Goal: Task Accomplishment & Management: Complete application form

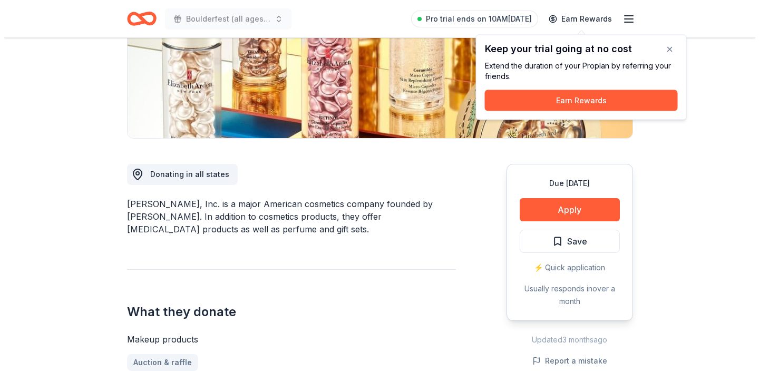
scroll to position [168, 0]
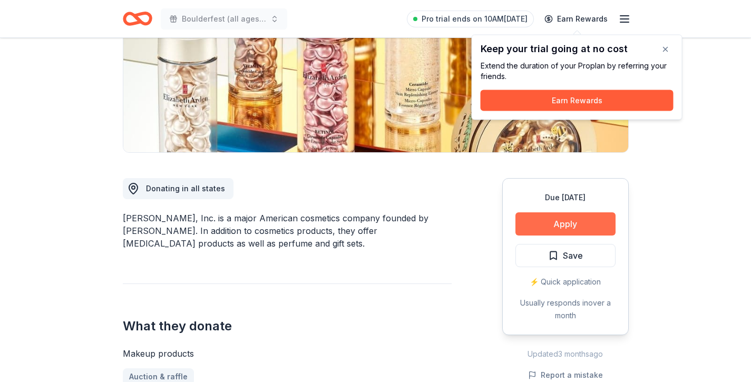
click at [526, 224] on button "Apply" at bounding box center [565, 223] width 100 height 23
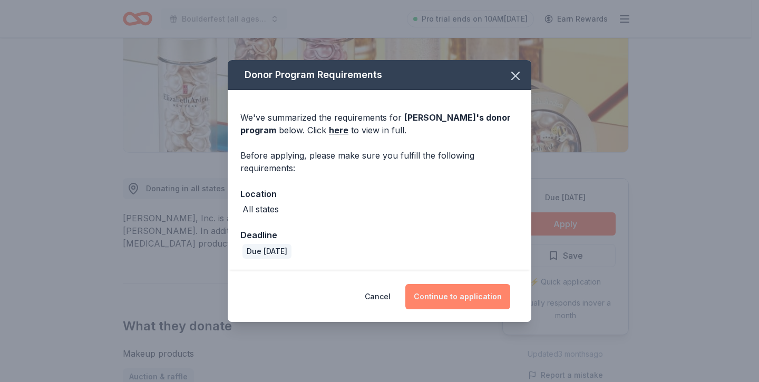
click at [469, 290] on button "Continue to application" at bounding box center [457, 296] width 105 height 25
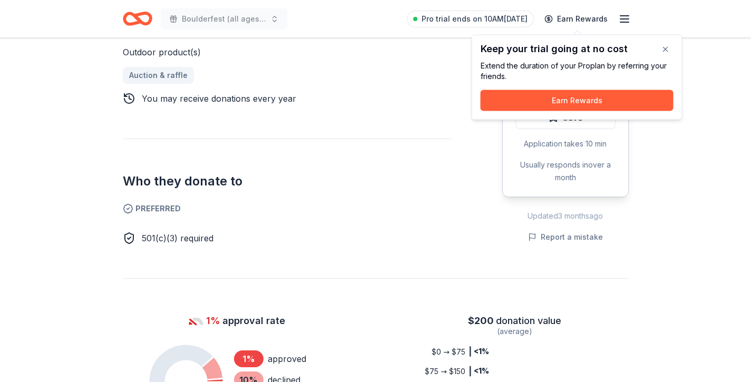
scroll to position [479, 0]
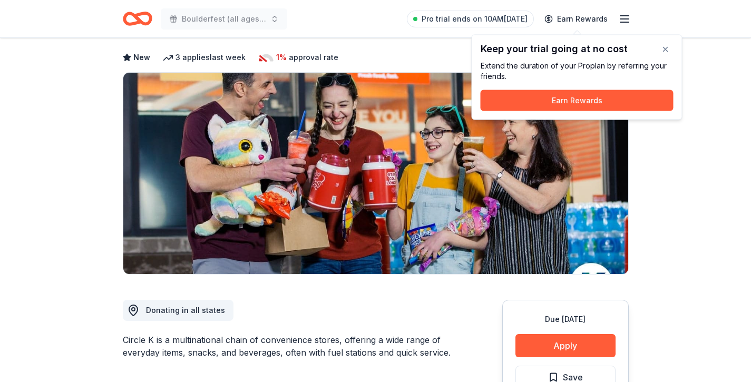
scroll to position [65, 0]
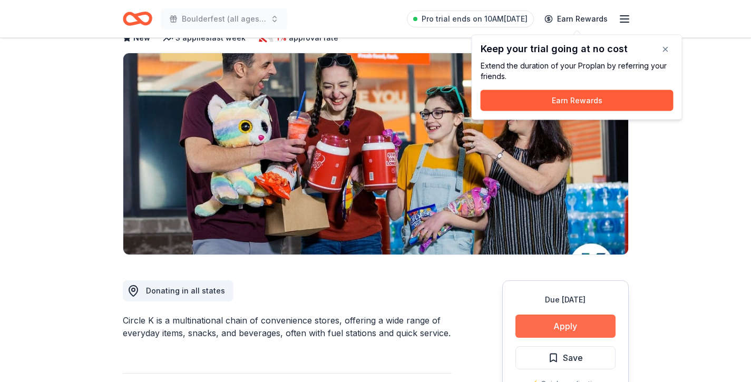
click at [544, 321] on button "Apply" at bounding box center [565, 326] width 100 height 23
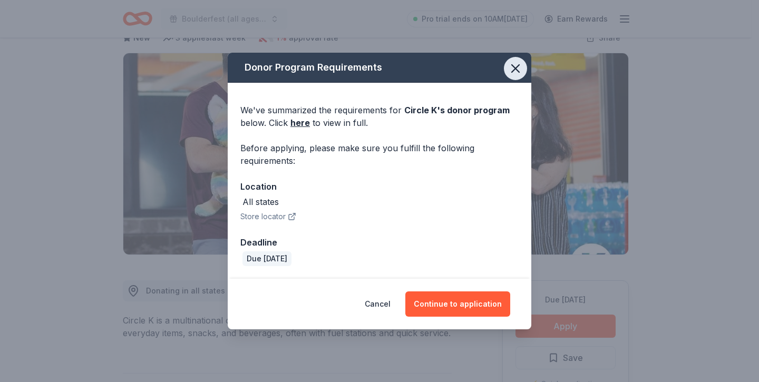
click at [514, 72] on icon "button" at bounding box center [515, 68] width 15 height 15
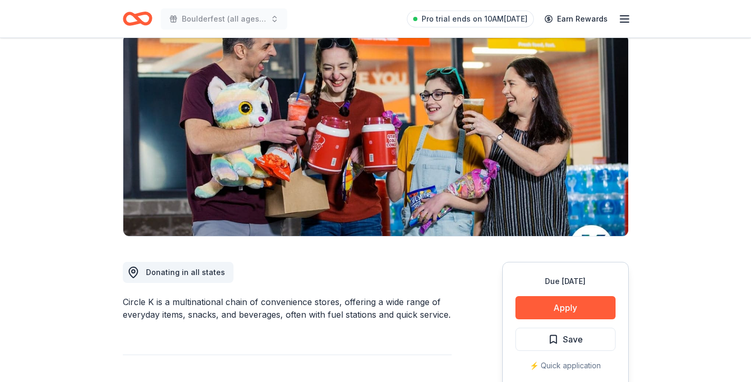
scroll to position [0, 0]
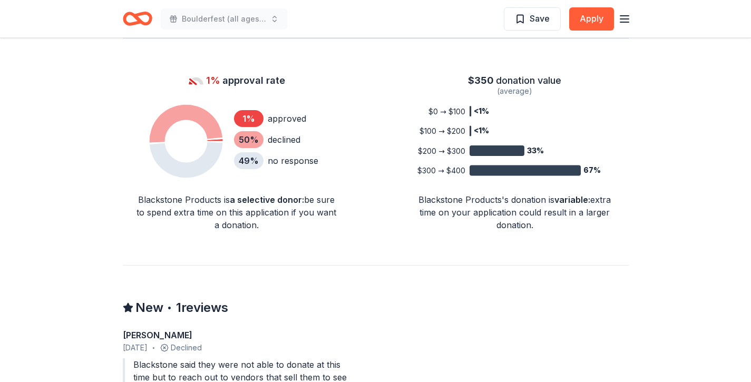
scroll to position [742, 0]
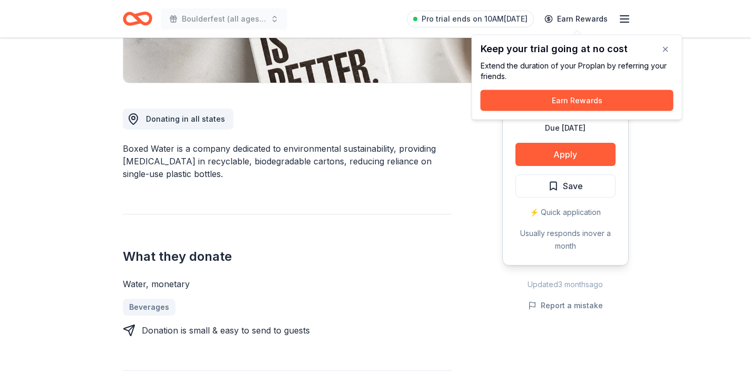
scroll to position [226, 0]
